Goal: Transaction & Acquisition: Purchase product/service

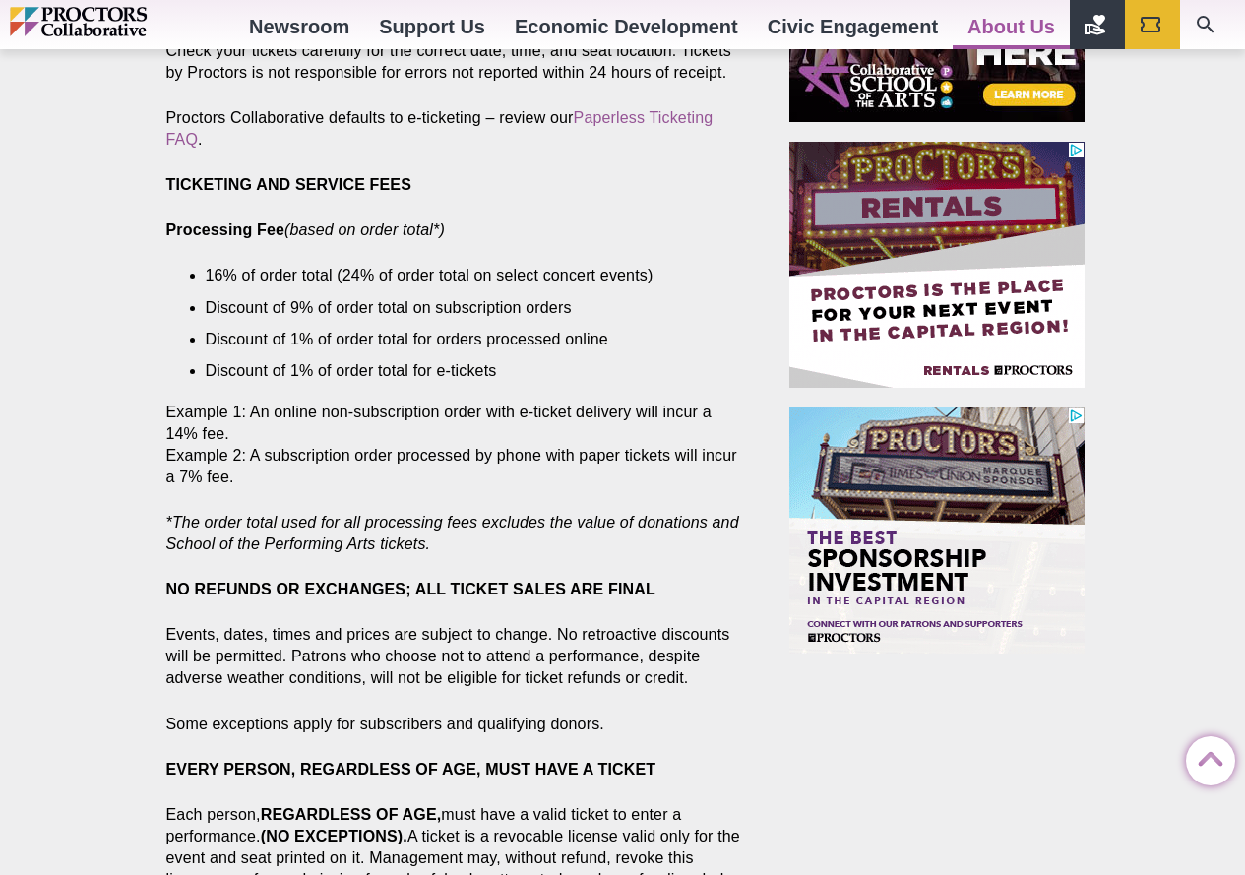
scroll to position [1083, 0]
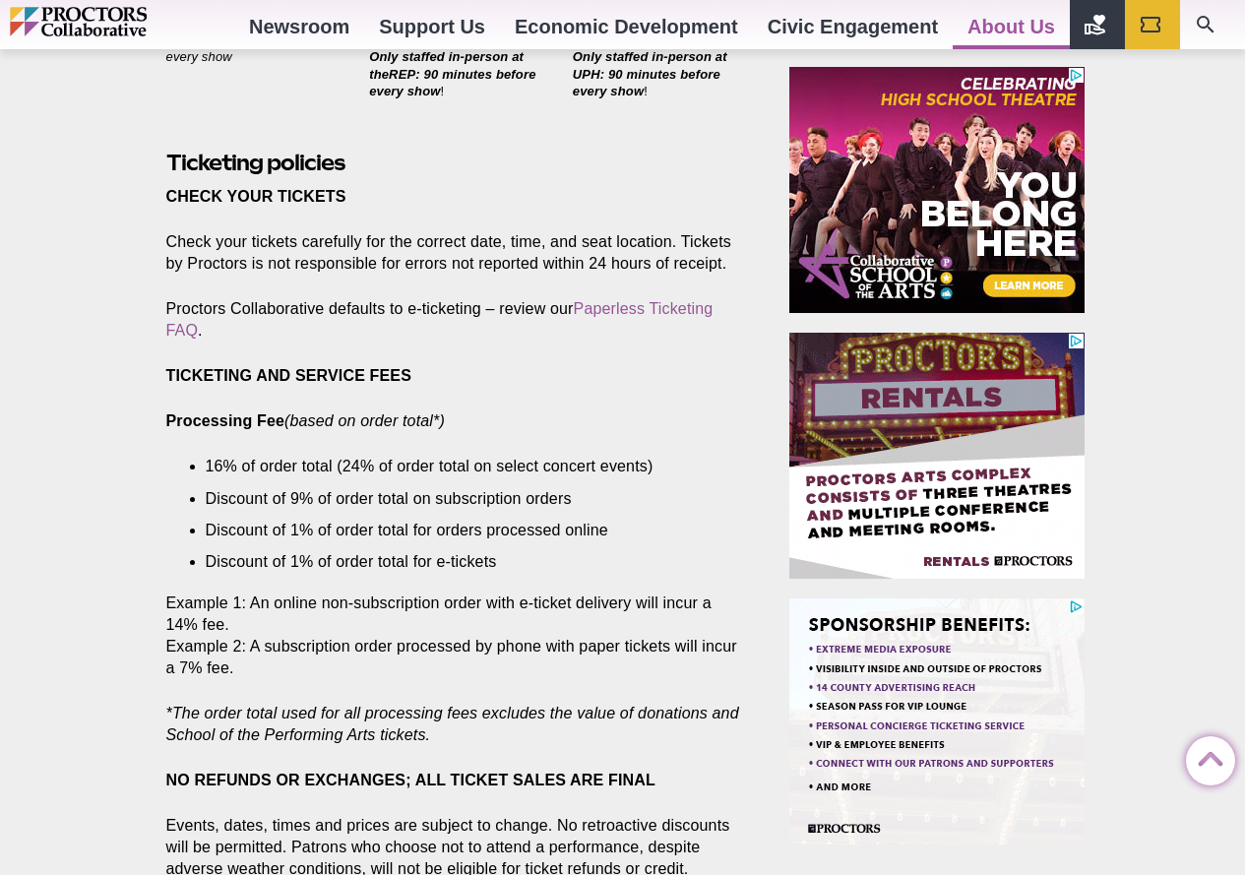
click at [94, 20] on img "Main site navigation and header" at bounding box center [121, 22] width 222 height 30
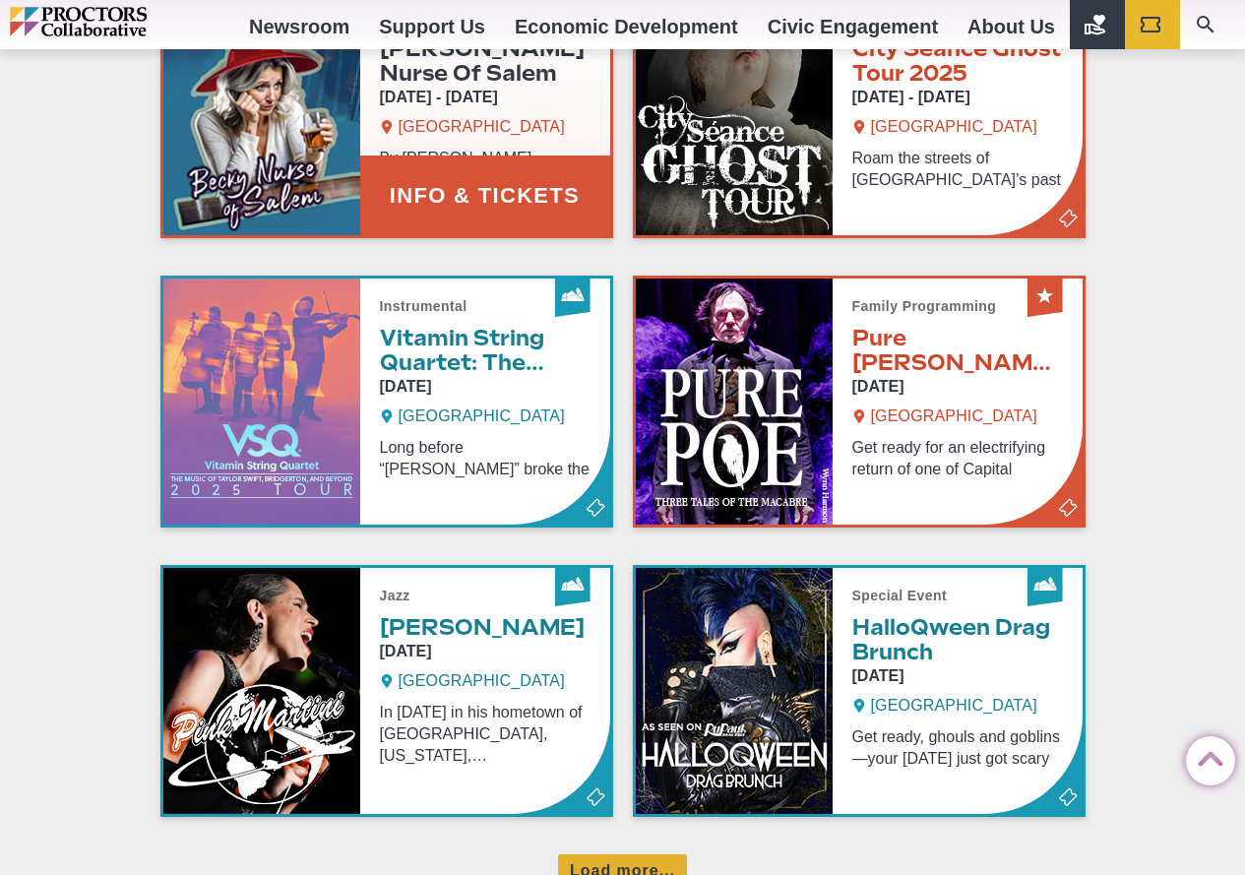
scroll to position [1083, 0]
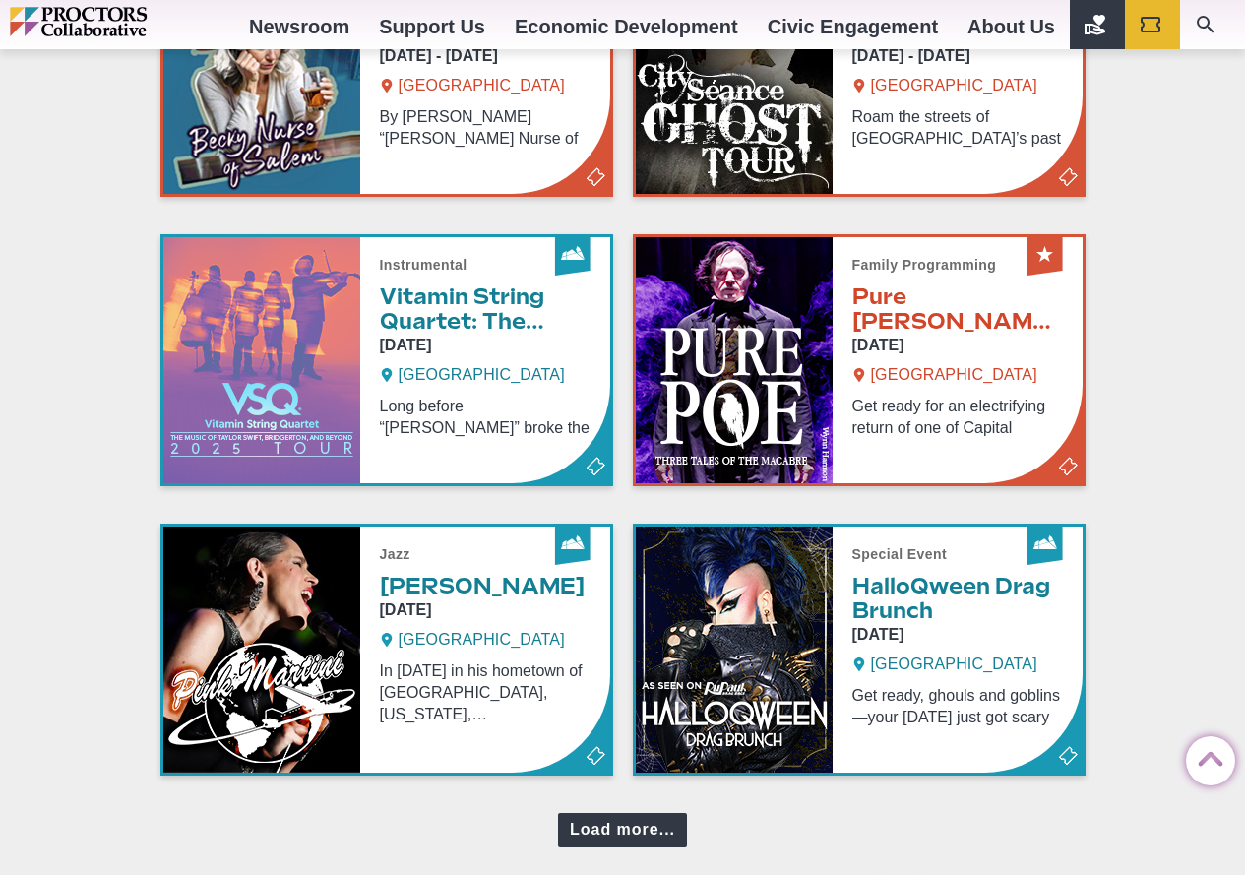
click at [634, 828] on div "Load more..." at bounding box center [622, 830] width 129 height 34
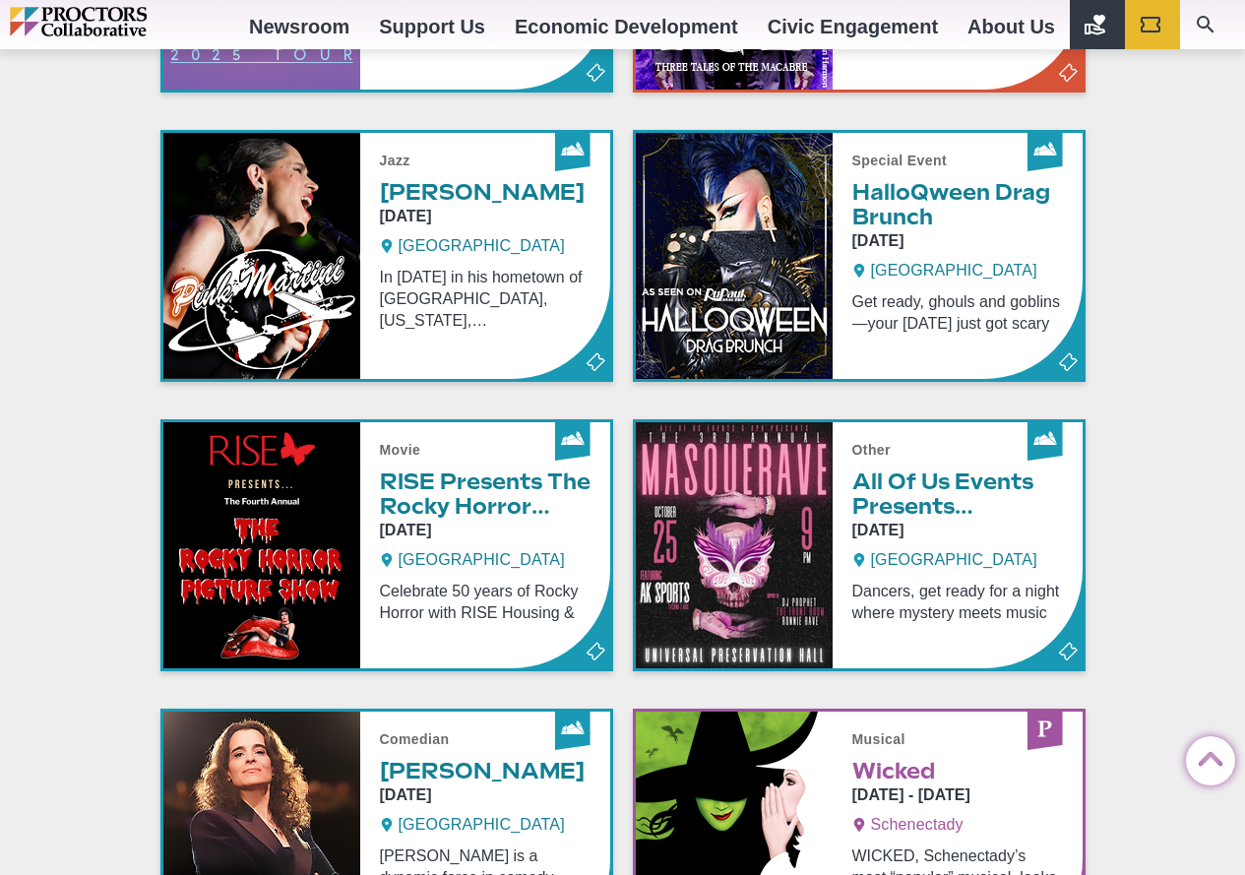
scroll to position [886, 0]
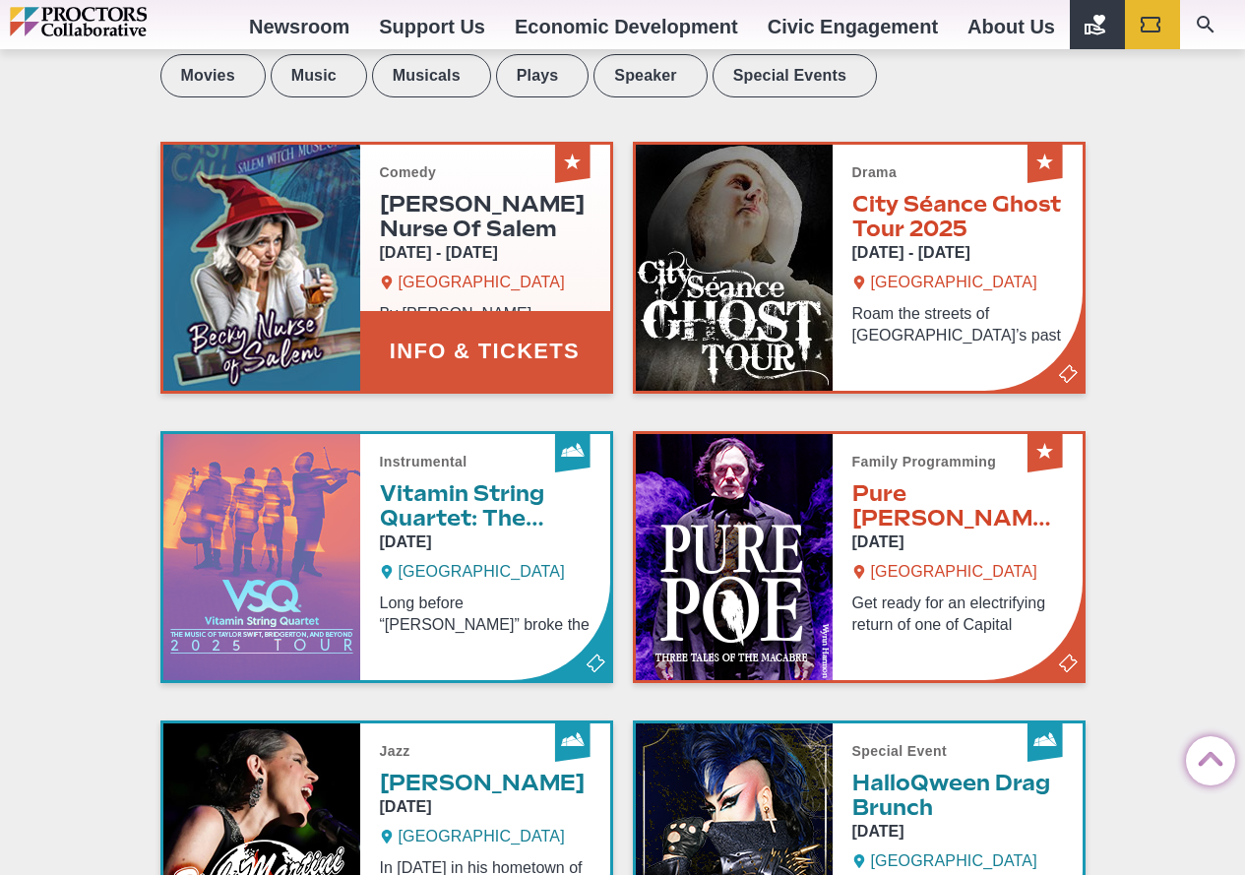
click at [289, 263] on link "Info & Tickets" at bounding box center [386, 268] width 447 height 246
click at [407, 329] on link "Info & Tickets" at bounding box center [386, 268] width 447 height 246
